Goal: Communication & Community: Answer question/provide support

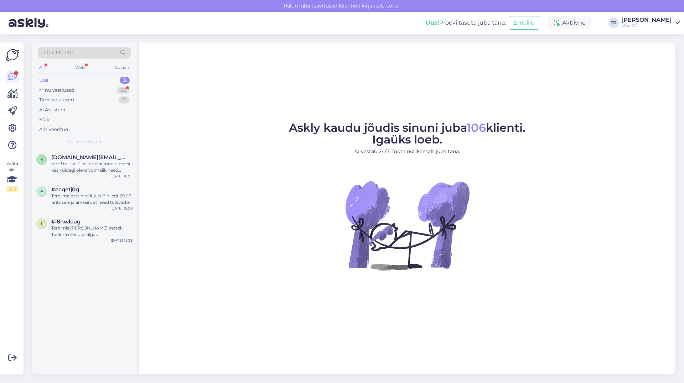
click at [45, 80] on div "Uus" at bounding box center [43, 80] width 9 height 7
click at [65, 89] on div "Minu vestlused" at bounding box center [56, 90] width 35 height 7
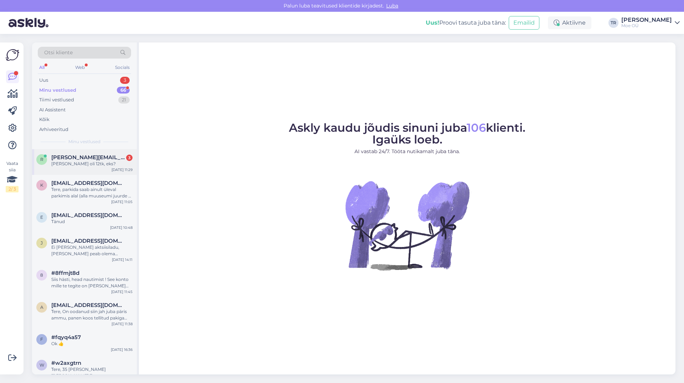
click at [69, 160] on div "[PERSON_NAME] oli 12tk, eks?" at bounding box center [91, 163] width 81 height 6
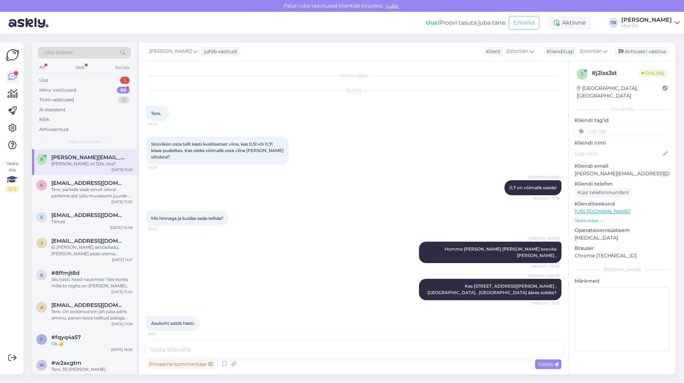
scroll to position [128, 0]
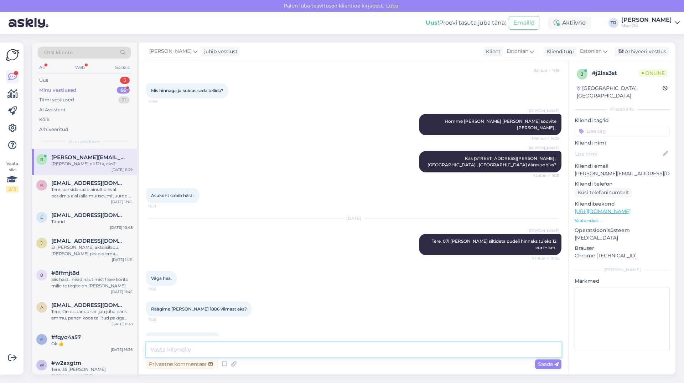
click at [174, 352] on textarea at bounding box center [354, 349] width 416 height 15
click at [208, 349] on textarea "Jaa ikka 1886 [PERSON_NAME] on 12" at bounding box center [354, 349] width 416 height 15
click at [206, 349] on textarea "Jaa ikka 1886 [PERSON_NAME] on 12" at bounding box center [354, 349] width 416 height 15
click at [239, 349] on textarea "Jaa ikka 1886 [PERSON_NAME] on 12" at bounding box center [354, 349] width 416 height 15
type textarea "Jaa ikka 1886 [PERSON_NAME] on 12tk, millal oleks teil [PERSON_NAME] [PERSON_NA…"
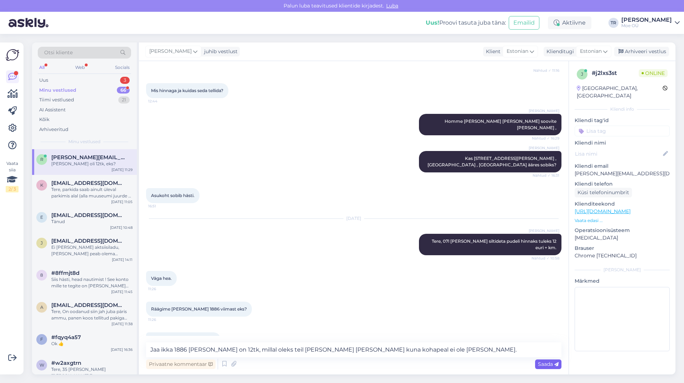
click at [546, 365] on span "Saada" at bounding box center [548, 363] width 21 height 6
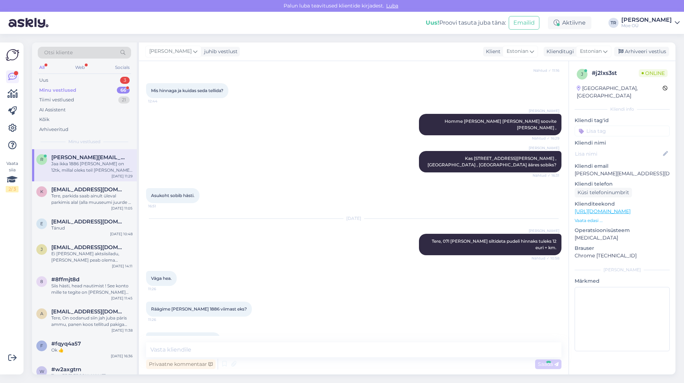
scroll to position [165, 0]
